Goal: Information Seeking & Learning: Find specific fact

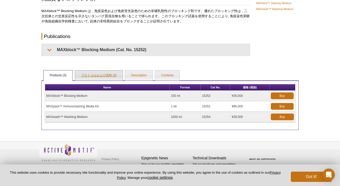
click at [97, 75] on link "プロトコルおよび資料 (3)" at bounding box center [99, 75] width 48 height 10
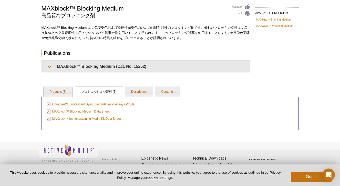
scroll to position [36, 0]
click at [97, 112] on link "MAXblock™ Blocking Medium Data Sheet" at bounding box center [78, 111] width 63 height 6
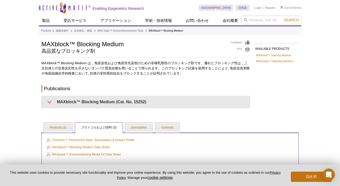
scroll to position [0, 0]
click at [266, 18] on input "search" at bounding box center [271, 20] width 60 height 9
type input "102230"
click at [292, 20] on button "Search" at bounding box center [291, 20] width 18 height 5
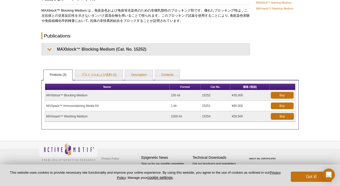
scroll to position [52, 0]
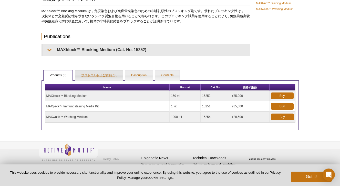
click at [95, 72] on link "プロトコルおよび資料 (3)" at bounding box center [99, 75] width 48 height 10
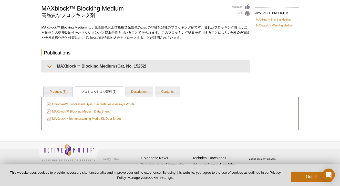
click at [78, 120] on link "MAXpack™ Immunostaining Media Kit Data Sheet" at bounding box center [84, 119] width 74 height 6
